Goal: Task Accomplishment & Management: Manage account settings

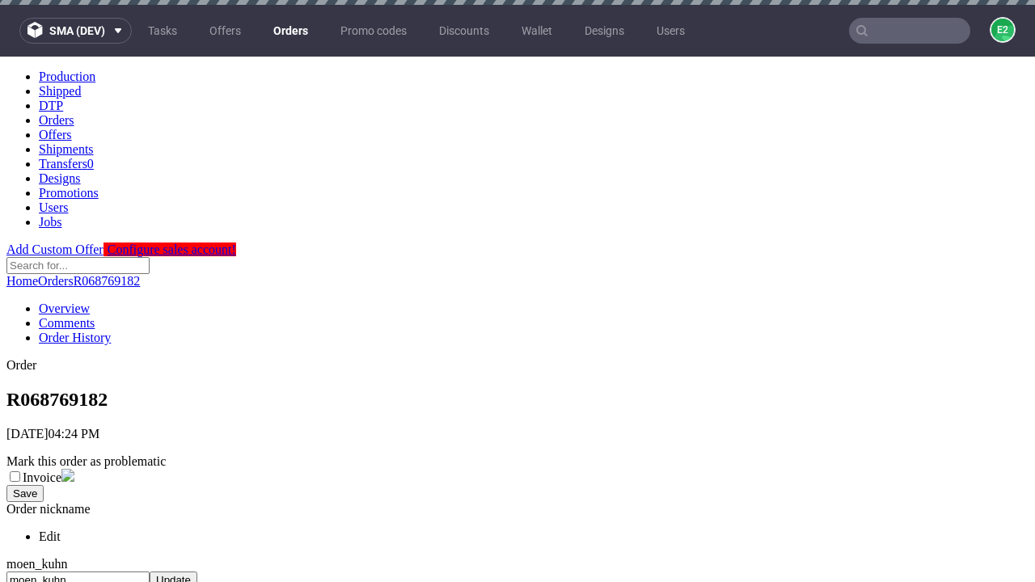
scroll to position [660, 0]
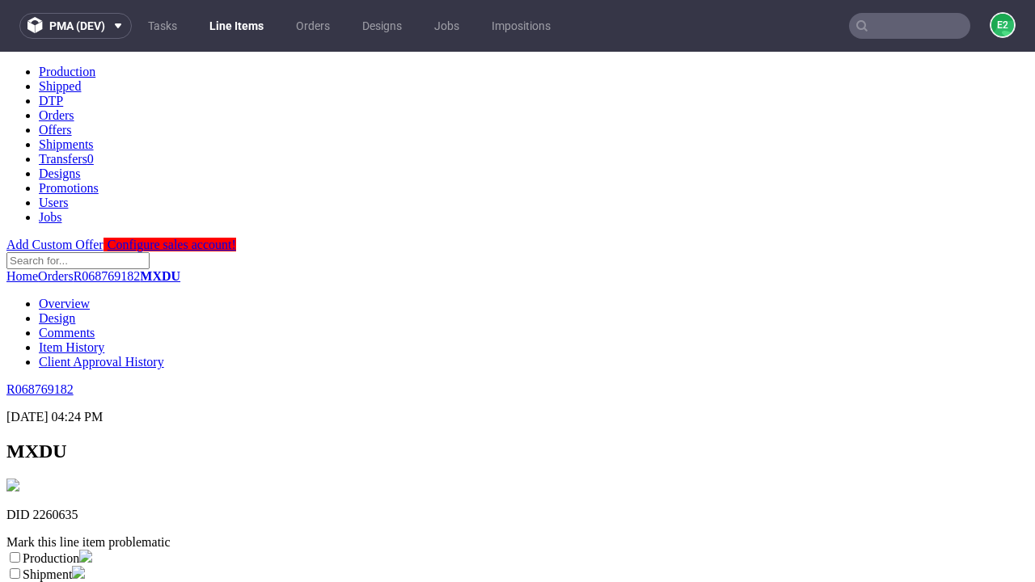
scroll to position [285, 0]
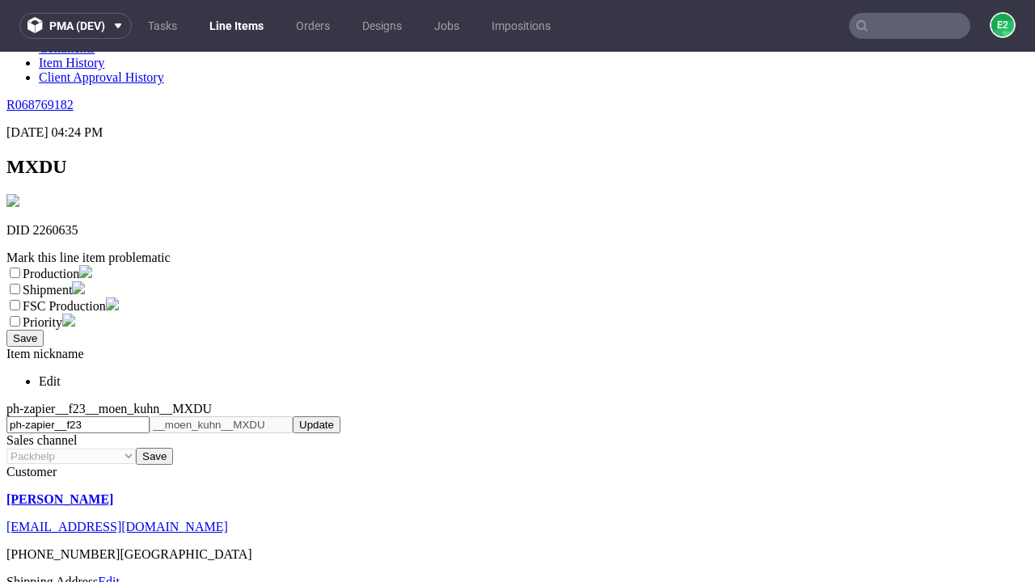
select select "dtp_ca_needed"
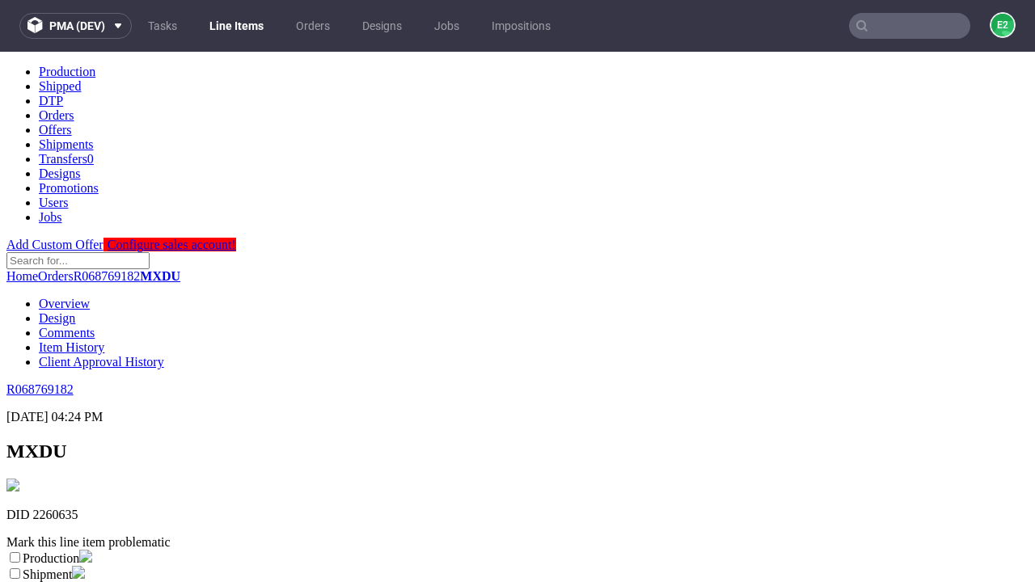
scroll to position [0, 0]
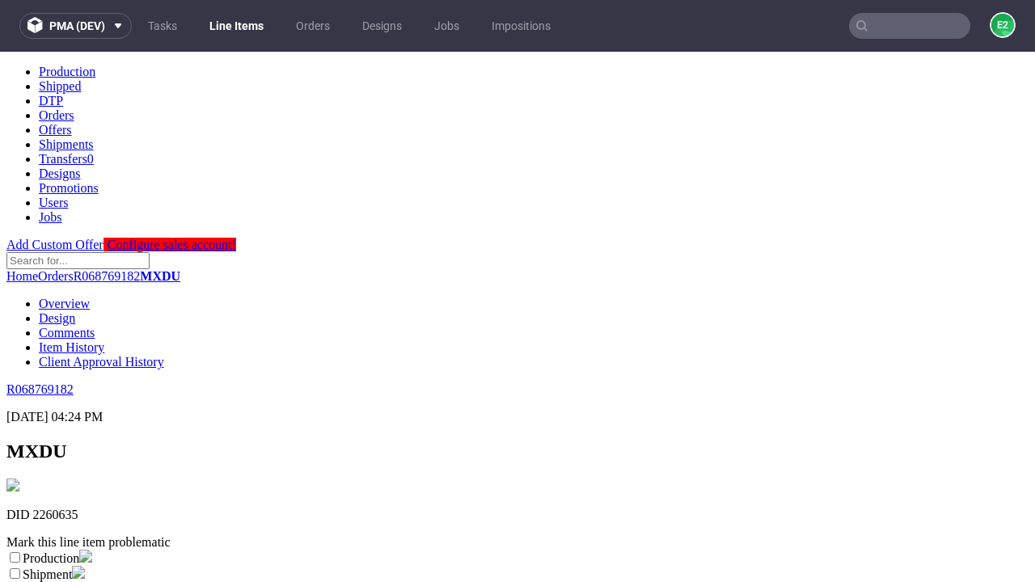
checkbox input "true"
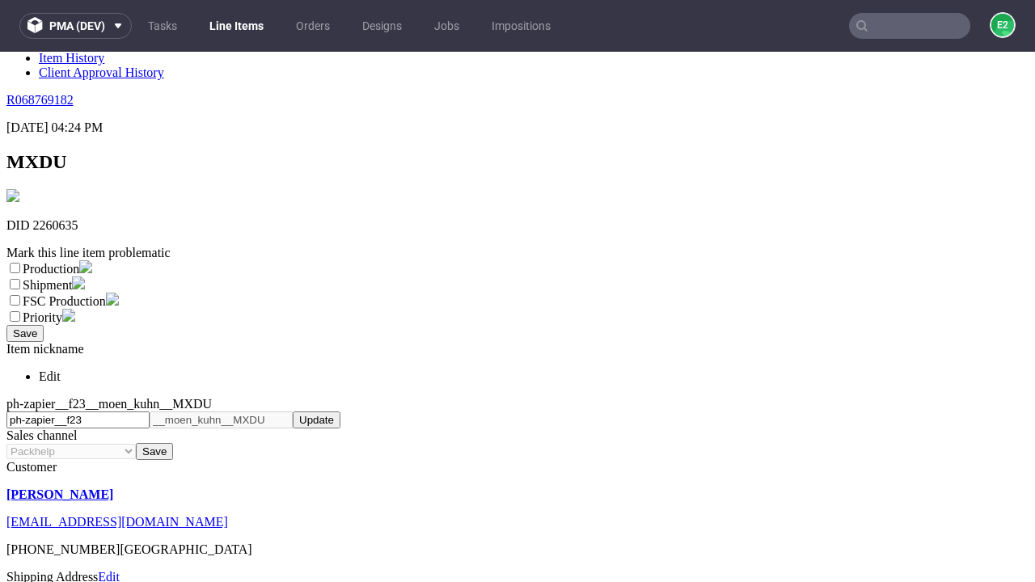
type textarea "test"
